Goal: Browse casually

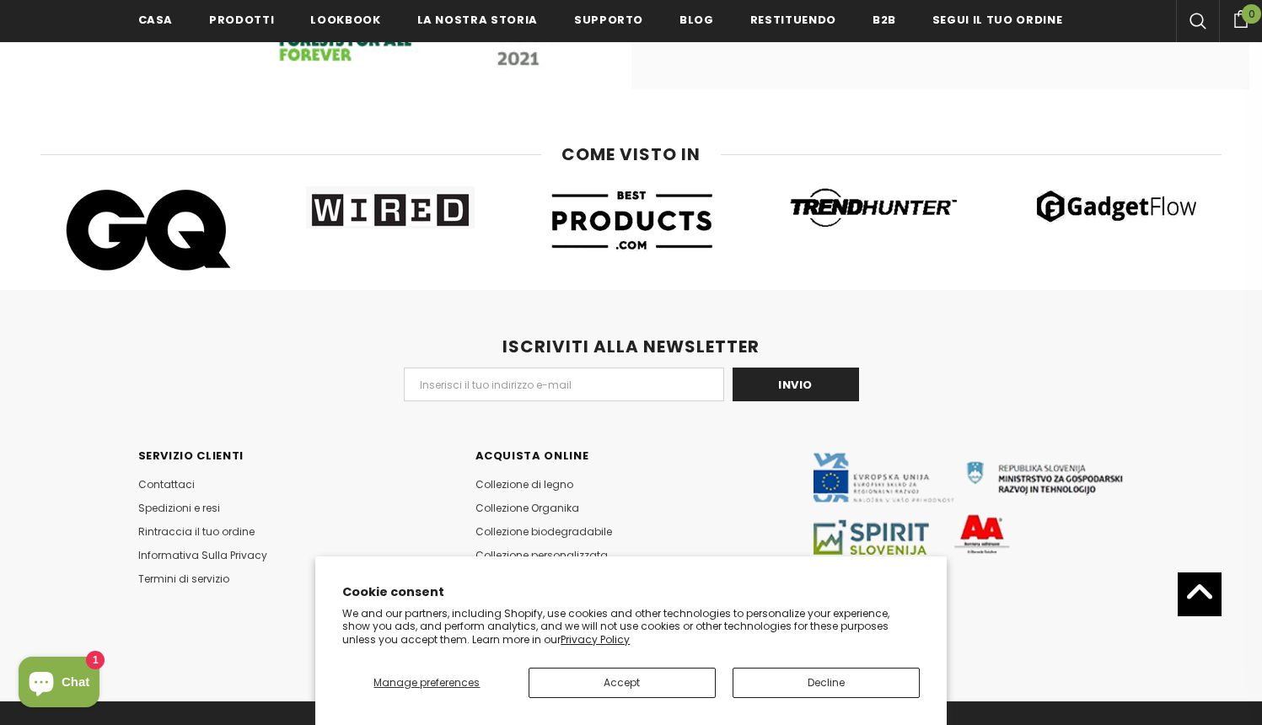
scroll to position [2446, 0]
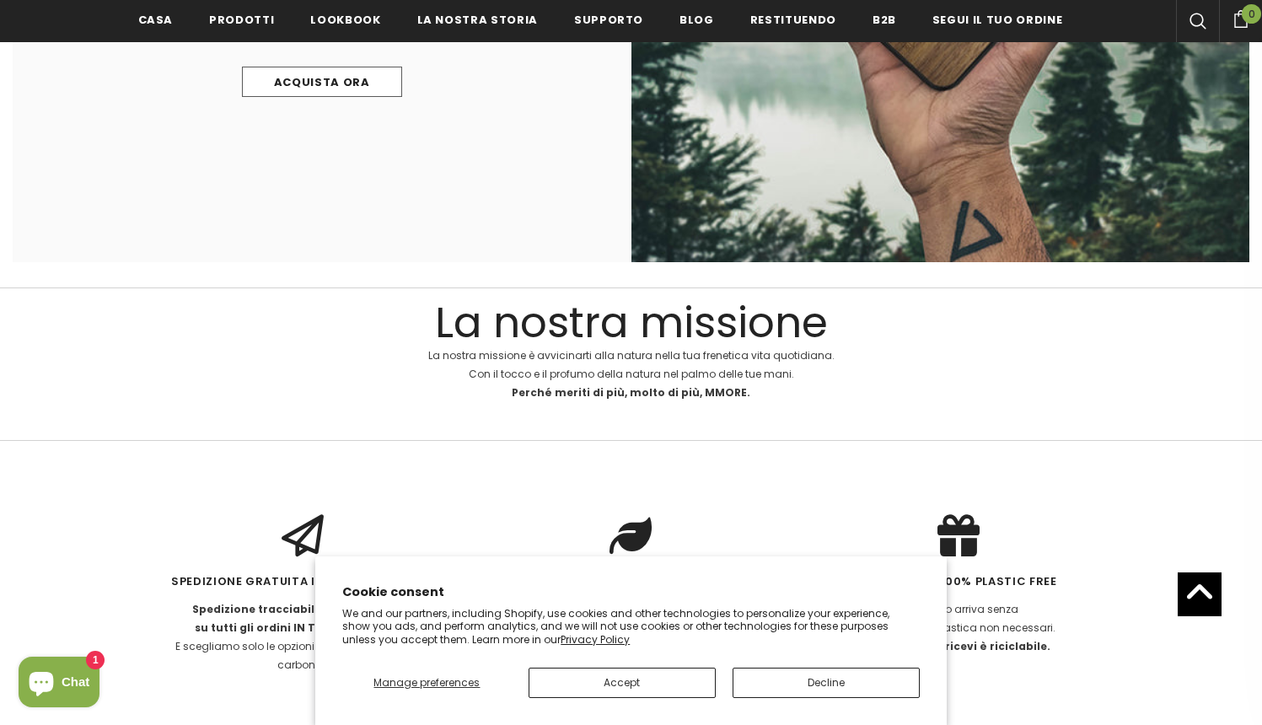
click at [630, 626] on p "We and our partners, including Shopify, use cookies and other technologies to p…" at bounding box center [630, 627] width 577 height 40
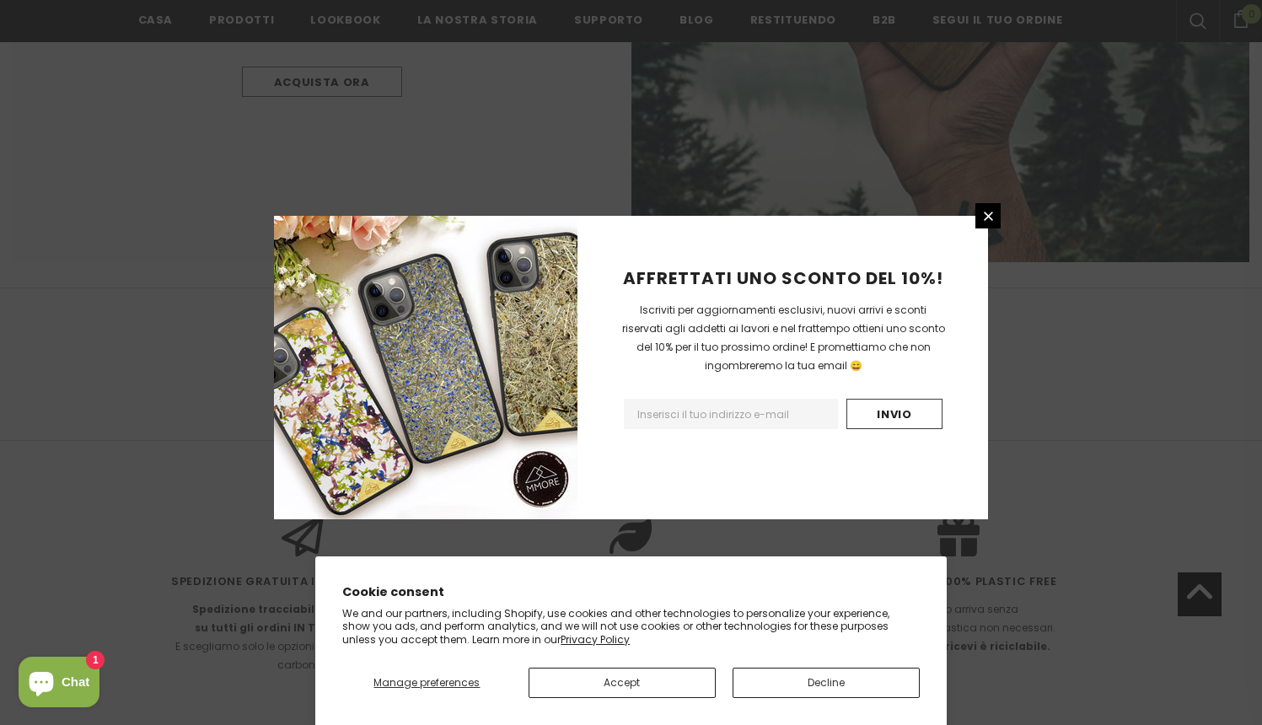
scroll to position [8748, 0]
